Goal: Entertainment & Leisure: Consume media (video, audio)

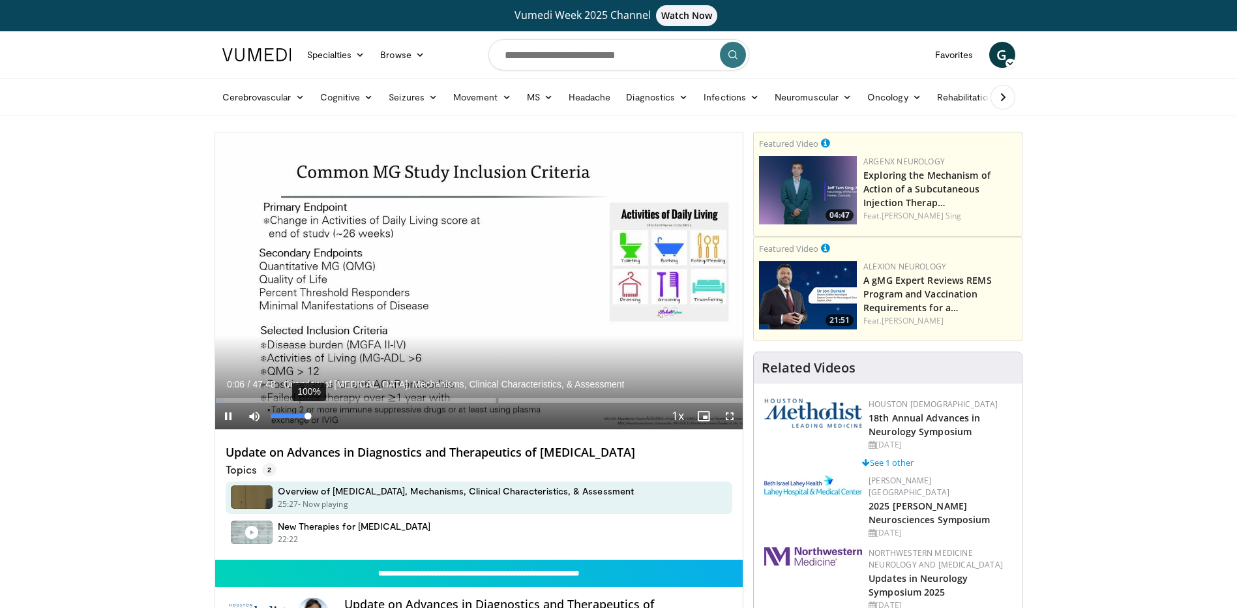
click at [308, 414] on div "Volume Level" at bounding box center [289, 415] width 37 height 5
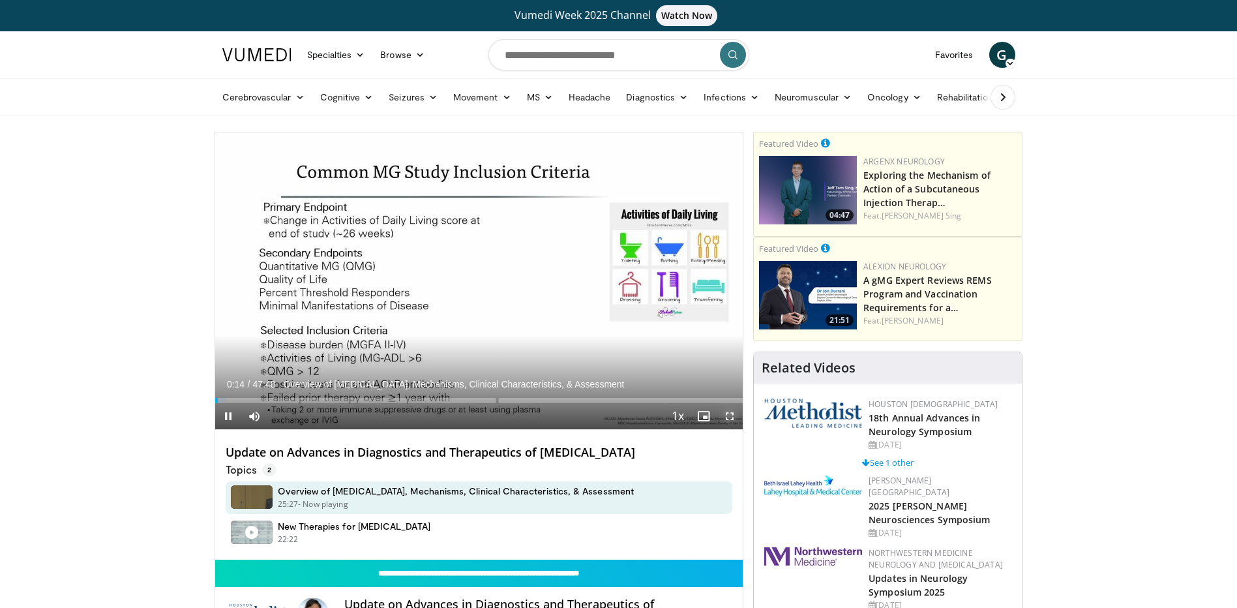
click at [730, 413] on span "Video Player" at bounding box center [729, 416] width 26 height 26
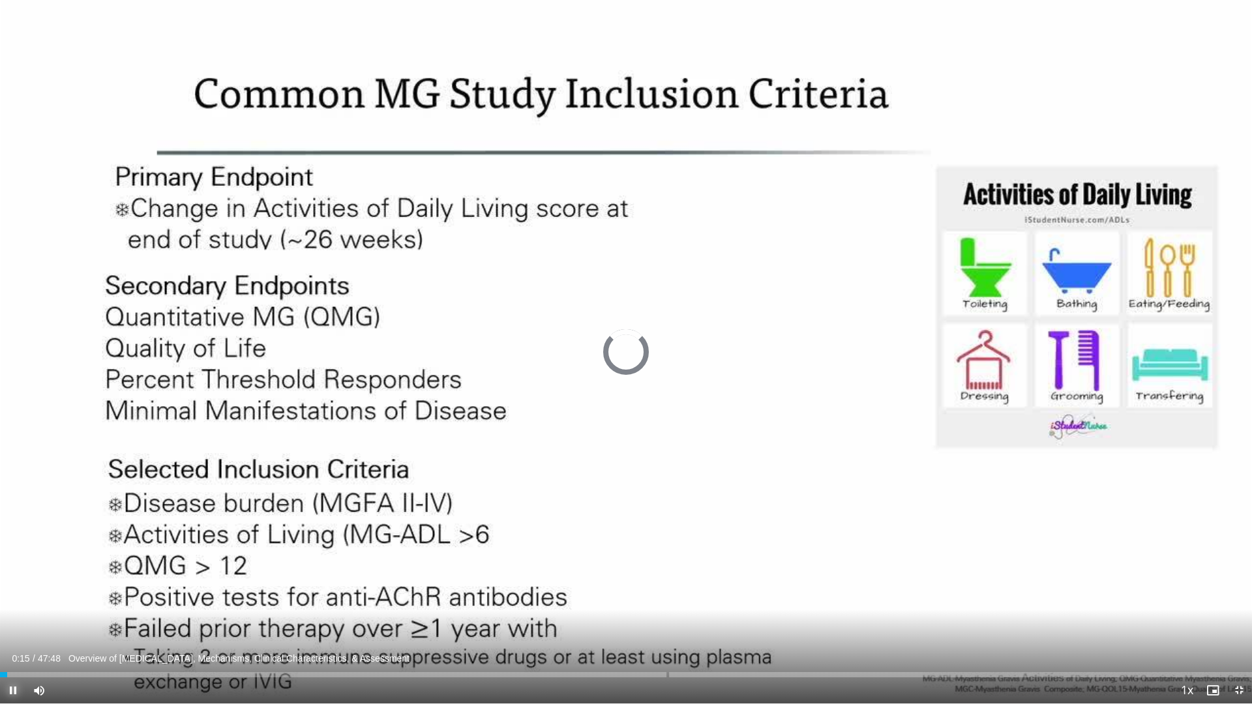
click at [12, 607] on span "Video Player" at bounding box center [13, 690] width 26 height 26
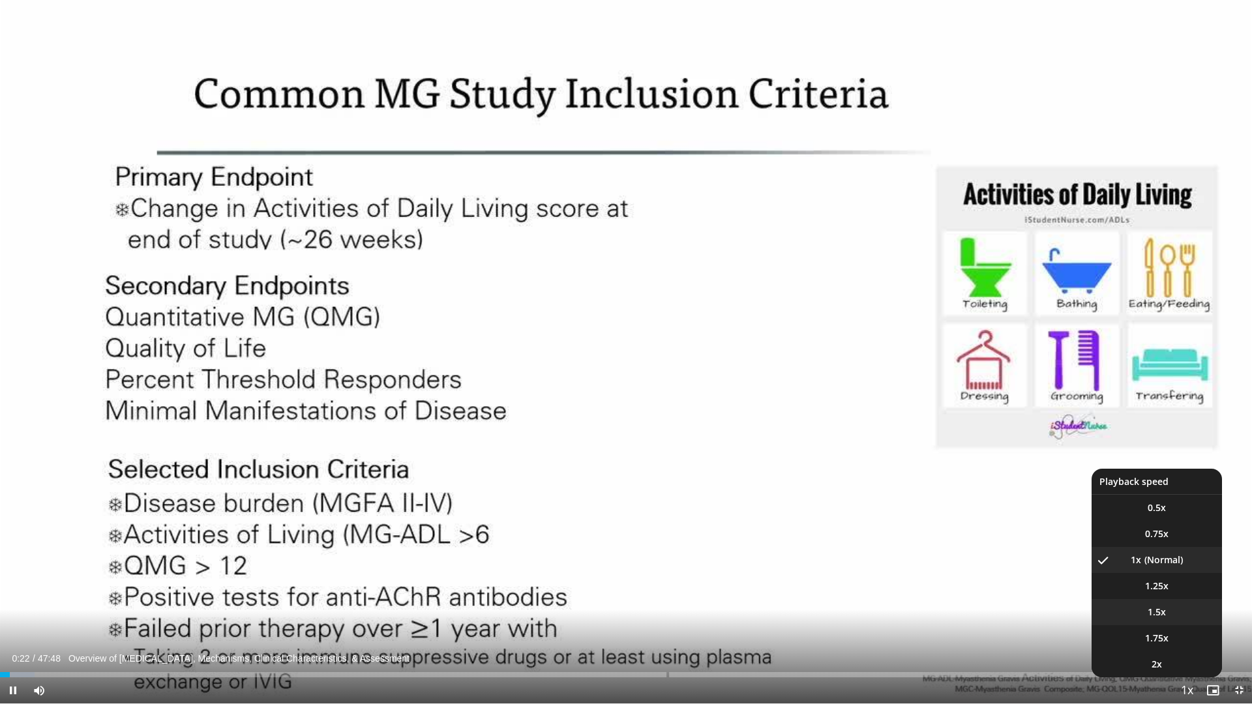
click at [1168, 607] on li "1.5x" at bounding box center [1156, 612] width 130 height 26
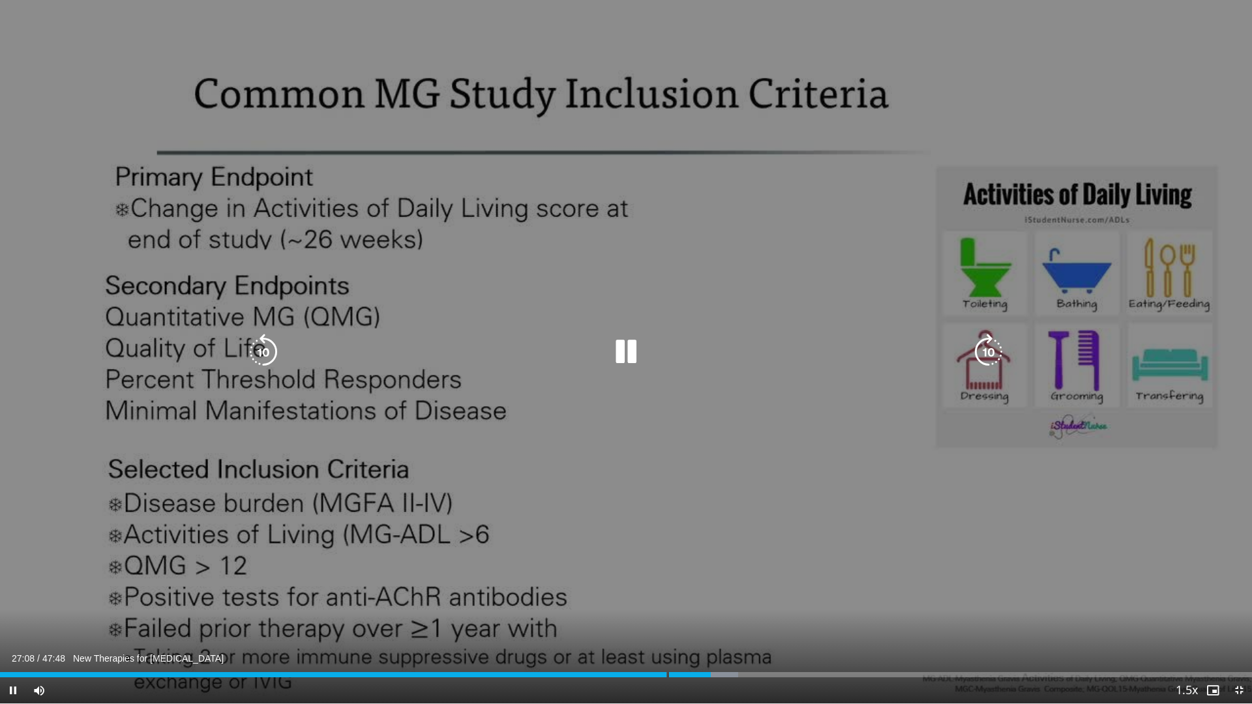
click at [631, 347] on icon "Video Player" at bounding box center [626, 352] width 37 height 37
click at [789, 306] on div "10 seconds Tap to unmute" at bounding box center [626, 351] width 1252 height 703
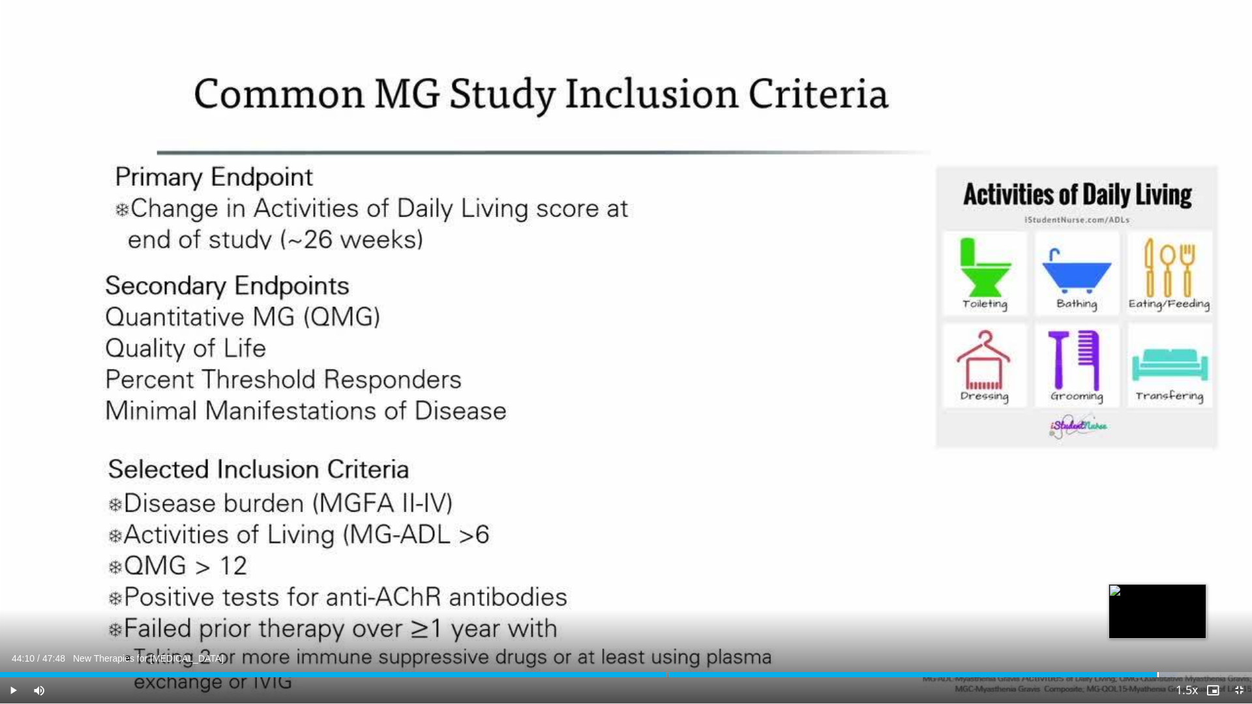
click at [1157, 607] on div "Loaded : 94.07% 44:11 44:10" at bounding box center [626, 674] width 1252 height 5
click at [1168, 607] on div "44:37" at bounding box center [1168, 674] width 1 height 5
click at [1178, 607] on div "44:59" at bounding box center [1178, 674] width 1 height 5
click at [1190, 607] on div "45:26" at bounding box center [1190, 674] width 1 height 5
click at [1200, 607] on div "45:48" at bounding box center [1200, 674] width 1 height 5
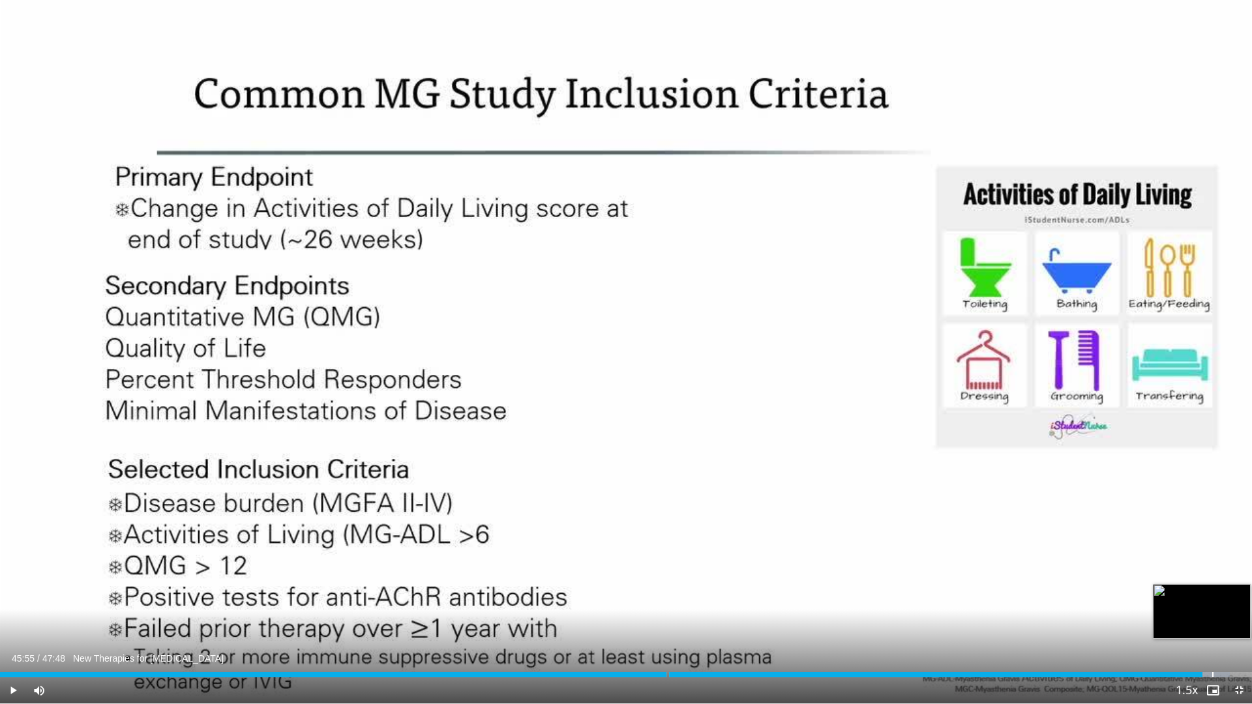
click at [1212, 607] on div "46:17" at bounding box center [1212, 674] width 1 height 5
click at [1222, 607] on div "46:41" at bounding box center [1222, 674] width 1 height 5
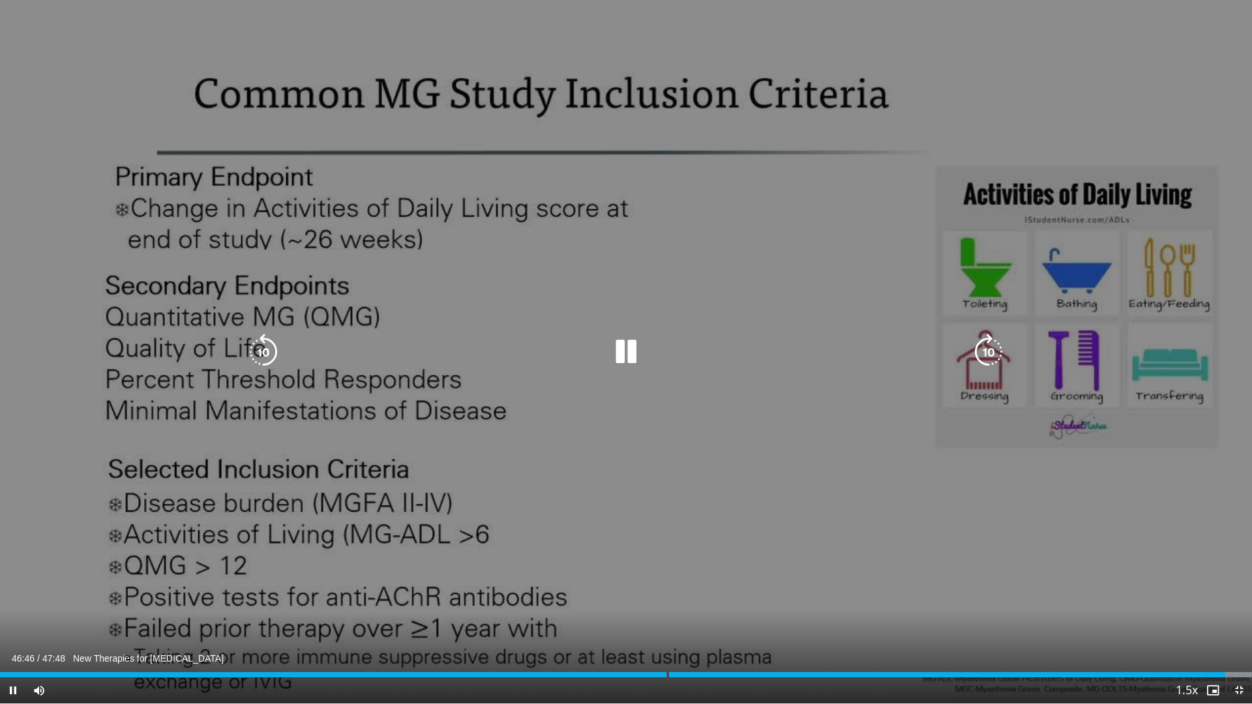
click at [1235, 607] on div "Loaded : 99.95% 47:03 46:46" at bounding box center [626, 674] width 1252 height 5
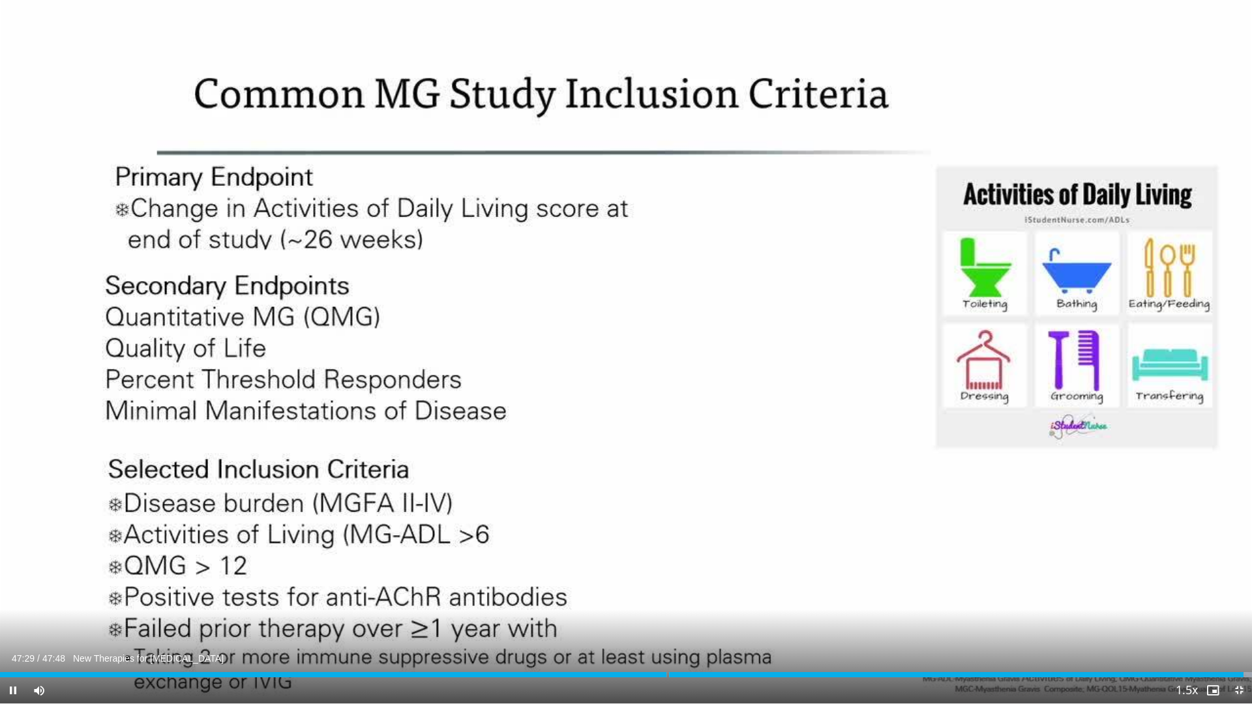
click at [1236, 607] on span "Video Player" at bounding box center [1239, 690] width 26 height 26
